Goal: Communication & Community: Share content

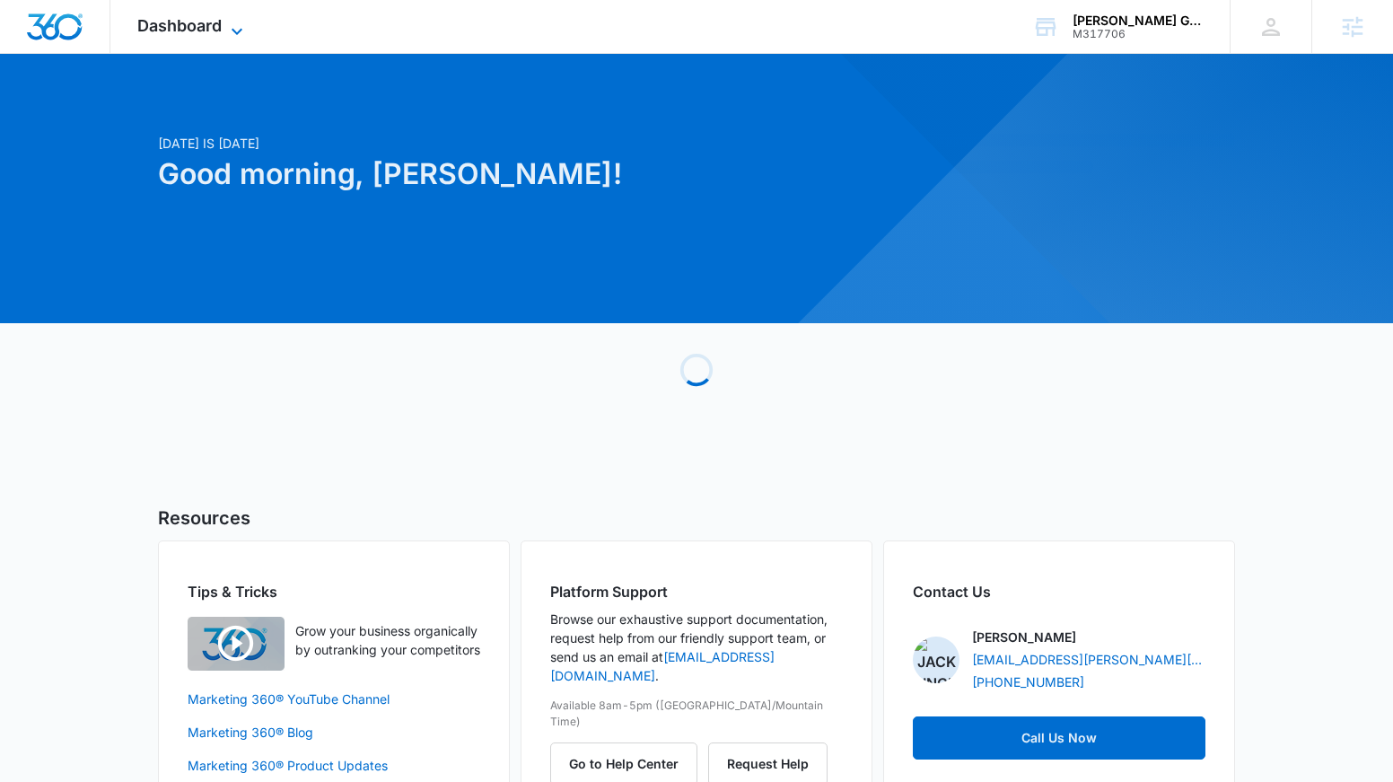
click at [196, 30] on span "Dashboard" at bounding box center [179, 25] width 84 height 19
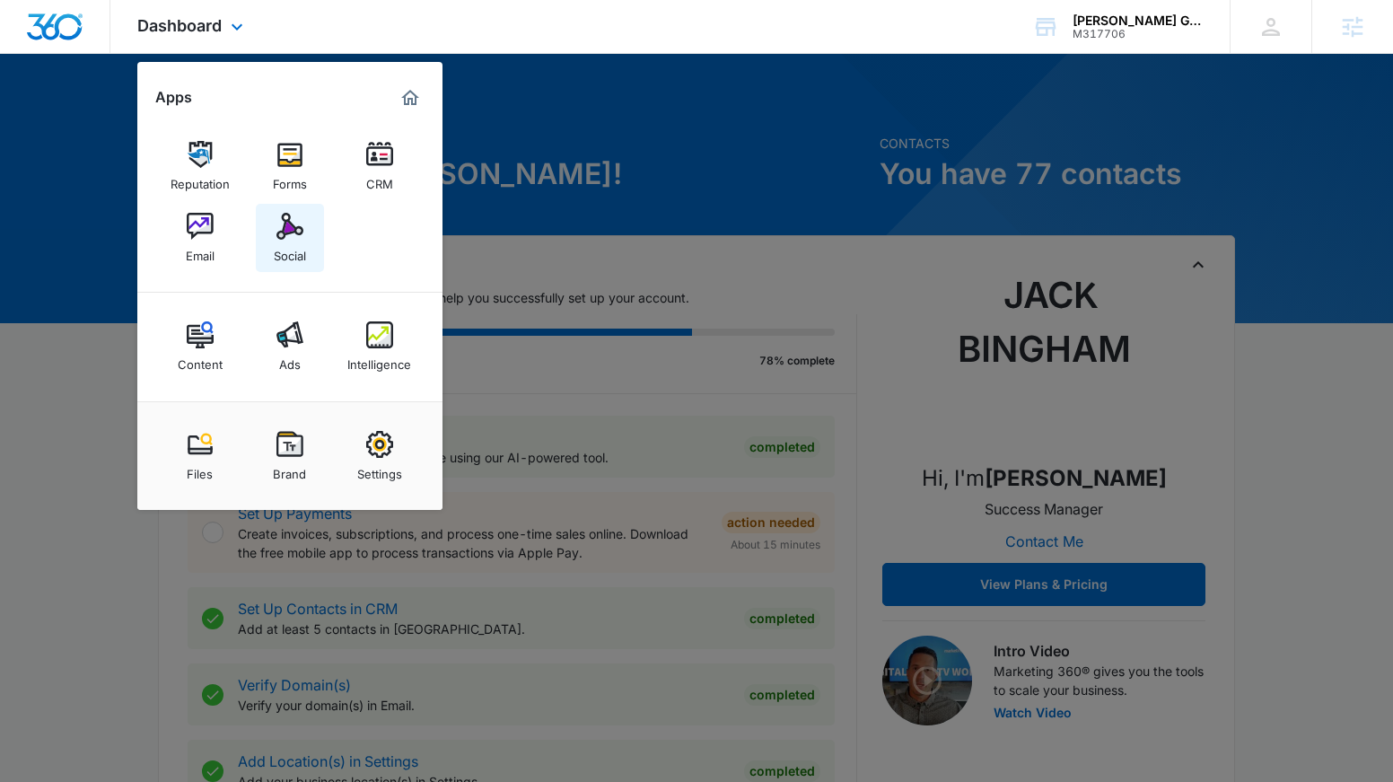
click at [302, 237] on img at bounding box center [289, 226] width 27 height 27
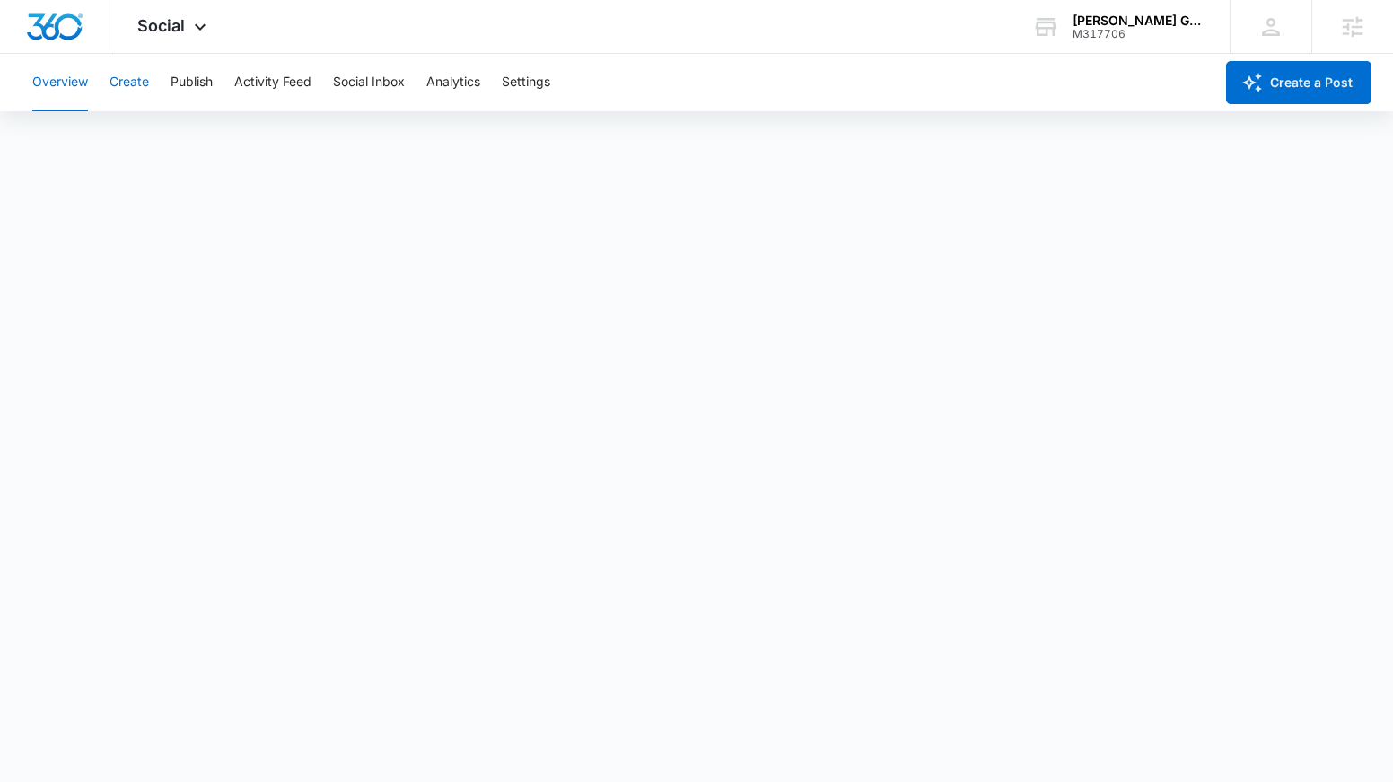
click at [140, 83] on button "Create" at bounding box center [128, 82] width 39 height 57
click at [199, 137] on button "Approvals" at bounding box center [175, 137] width 60 height 50
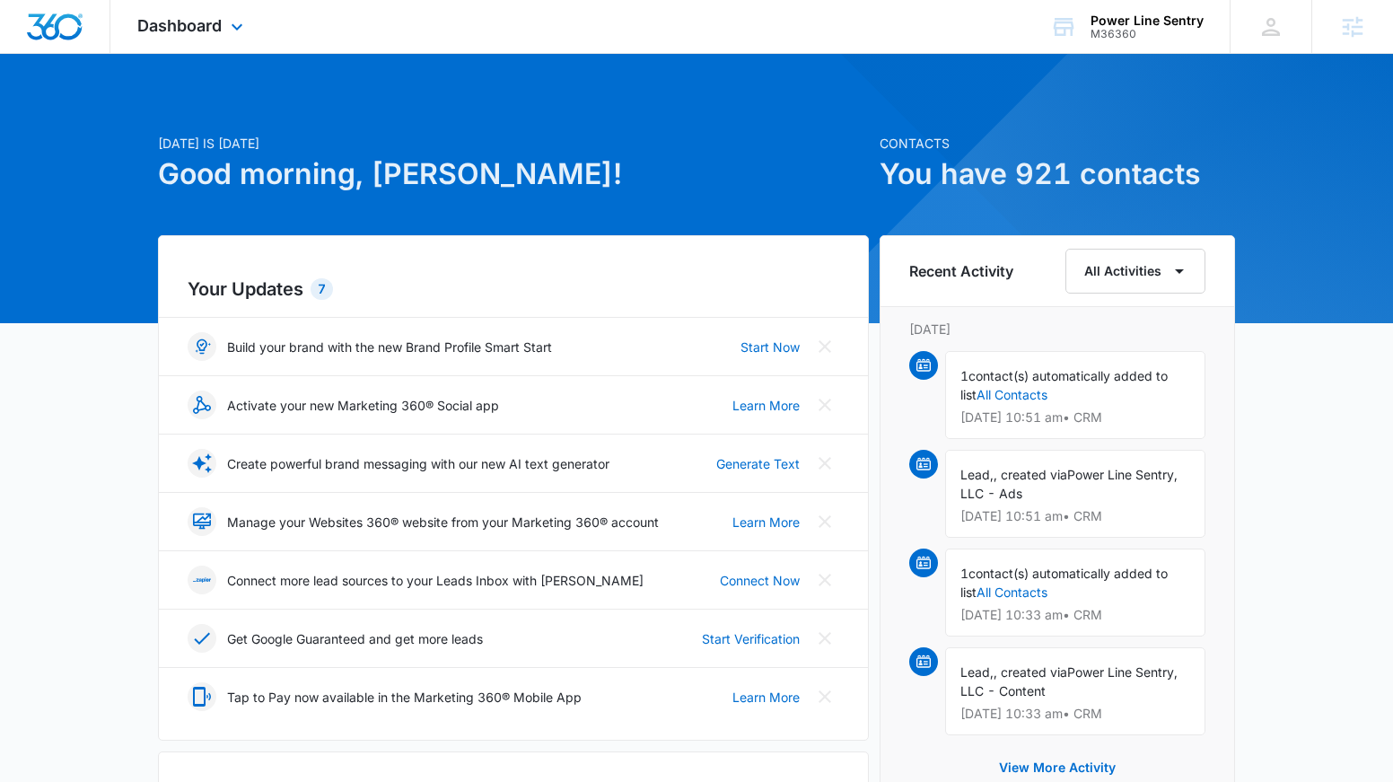
click at [188, 35] on div "Dashboard Apps Reputation Forms CRM Email Social Content Ads Intelligence Files…" at bounding box center [192, 26] width 164 height 53
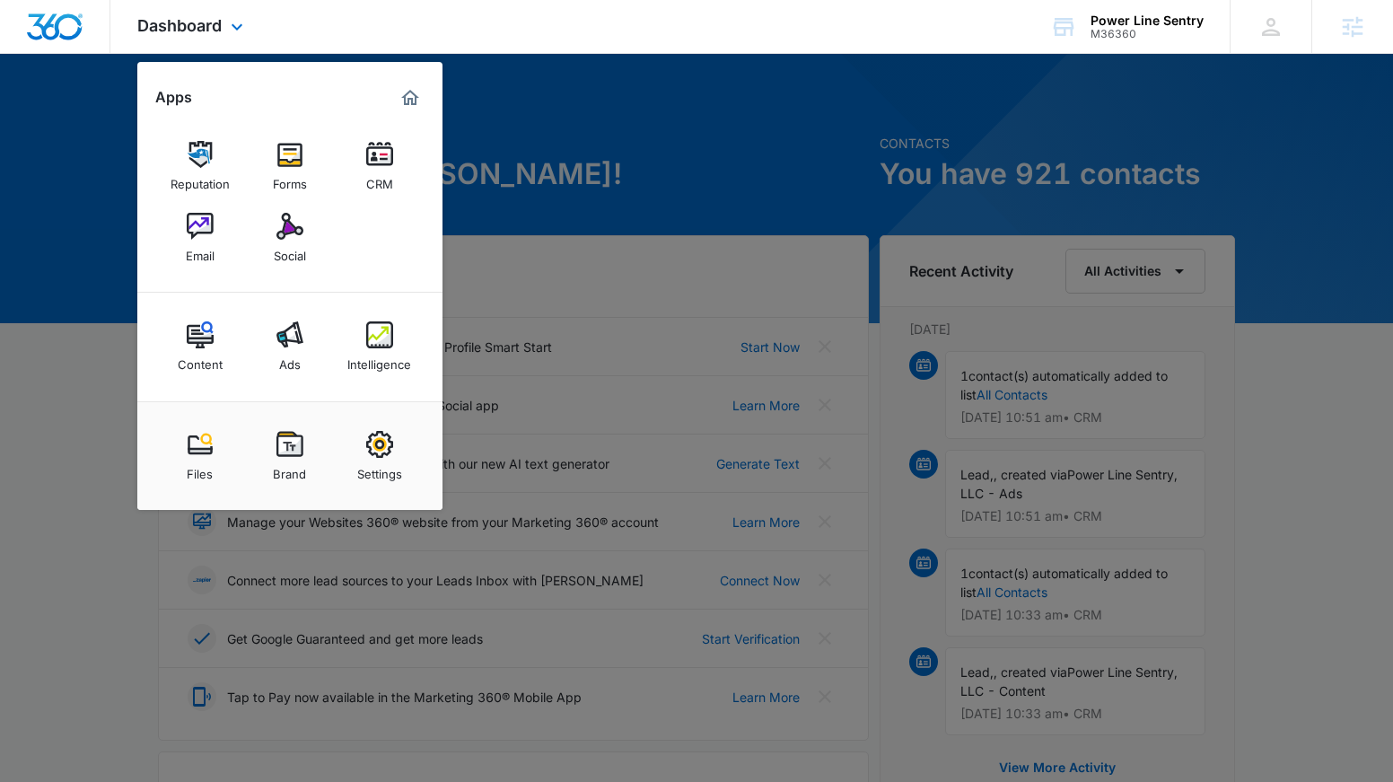
click at [685, 0] on div "Dashboard Apps Reputation Forms CRM Email Social Content Ads Intelligence Files…" at bounding box center [696, 27] width 1393 height 54
